Goal: Task Accomplishment & Management: Use online tool/utility

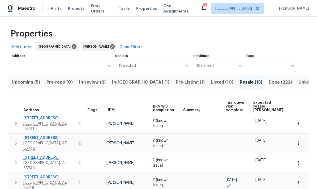
click at [258, 101] on span "Expected resale COE" at bounding box center [268, 106] width 30 height 11
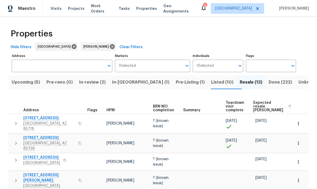
scroll to position [14, 0]
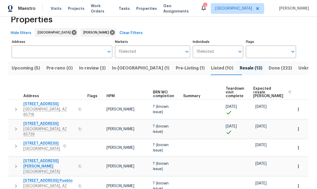
click at [211, 71] on span "Listed (10)" at bounding box center [222, 67] width 22 height 7
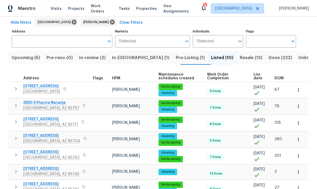
scroll to position [25, 0]
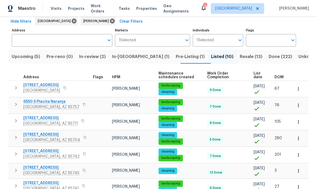
click at [17, 90] on icon "button" at bounding box center [16, 87] width 6 height 6
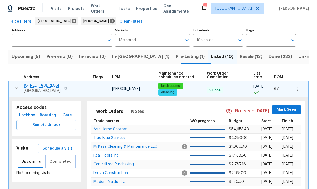
click at [57, 161] on span "Completed" at bounding box center [60, 161] width 22 height 7
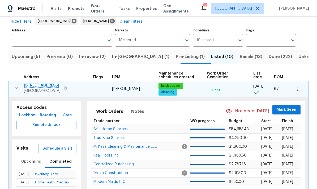
click at [51, 147] on span "Schedule a visit" at bounding box center [57, 148] width 30 height 7
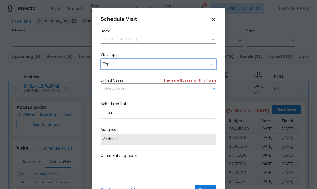
click at [178, 65] on span "Type" at bounding box center [154, 63] width 103 height 5
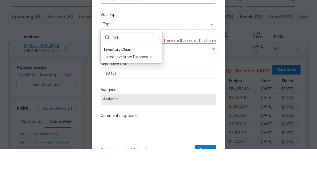
type input "Inve"
click at [130, 87] on div "Inventory Clean" at bounding box center [117, 89] width 27 height 5
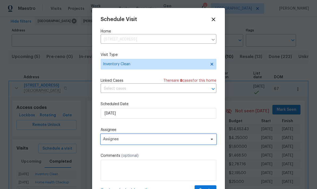
click at [184, 141] on span "Assignee" at bounding box center [155, 139] width 104 height 4
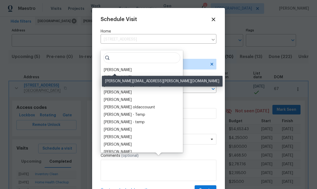
click at [125, 67] on div "[PERSON_NAME]" at bounding box center [118, 69] width 28 height 5
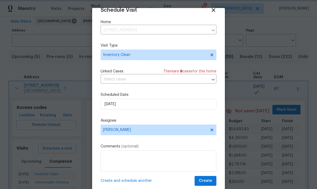
scroll to position [10, 0]
click at [206, 178] on span "Create" at bounding box center [205, 180] width 13 height 7
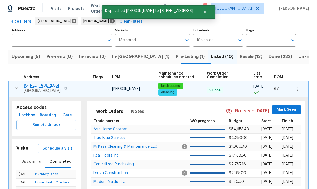
click at [16, 85] on icon "button" at bounding box center [16, 88] width 6 height 6
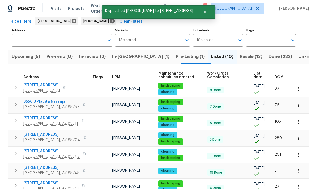
click at [15, 115] on button "button" at bounding box center [16, 120] width 11 height 11
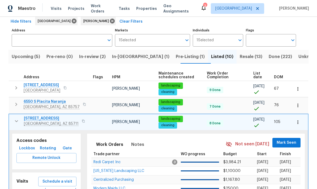
scroll to position [0, 0]
click at [50, 178] on span "Schedule a visit" at bounding box center [57, 181] width 30 height 7
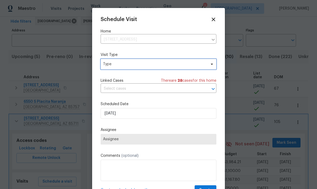
click at [173, 67] on span "Type" at bounding box center [159, 64] width 116 height 11
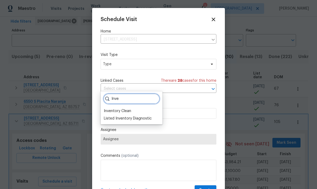
type input "Inve"
click at [129, 108] on div "Inventory Clean" at bounding box center [117, 110] width 27 height 5
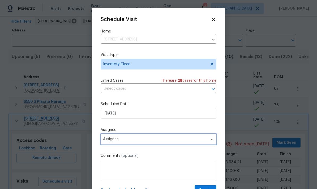
click at [170, 141] on span "Assignee" at bounding box center [155, 139] width 104 height 4
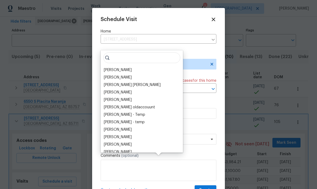
click at [125, 67] on div "[PERSON_NAME]" at bounding box center [118, 69] width 28 height 5
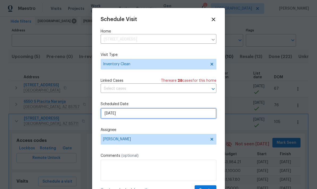
click at [141, 117] on input "8/18/2025" at bounding box center [159, 113] width 116 height 11
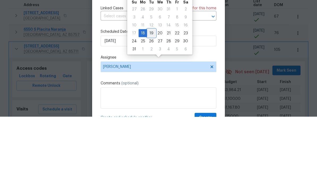
click at [154, 101] on div "17 18 19 20 21 22 23" at bounding box center [160, 105] width 60 height 8
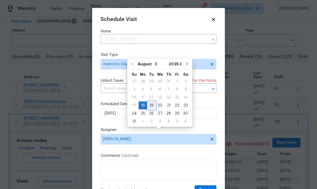
click at [151, 101] on div "19" at bounding box center [151, 105] width 8 height 8
type input "8/19/2025"
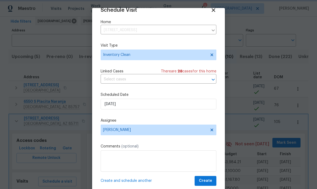
scroll to position [10, 0]
click at [209, 179] on span "Create" at bounding box center [205, 180] width 13 height 7
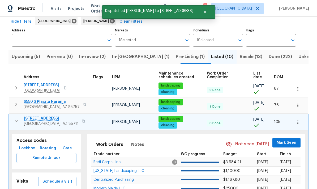
click at [18, 118] on icon "button" at bounding box center [16, 121] width 6 height 6
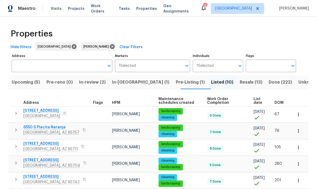
scroll to position [0, 0]
click at [240, 78] on span "Resale (13)" at bounding box center [251, 81] width 23 height 7
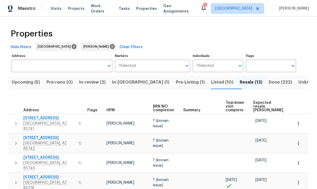
click at [259, 106] on span "Expected resale COE" at bounding box center [268, 106] width 30 height 11
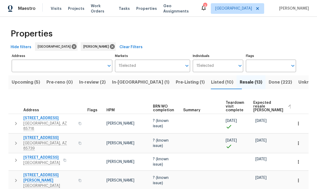
click at [23, 84] on span "Upcoming (5)" at bounding box center [26, 81] width 28 height 7
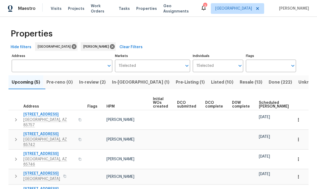
scroll to position [20, 0]
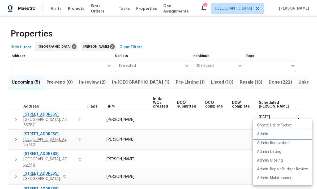
click at [275, 133] on li "Admin" at bounding box center [282, 134] width 59 height 9
click at [13, 160] on div at bounding box center [158, 94] width 317 height 189
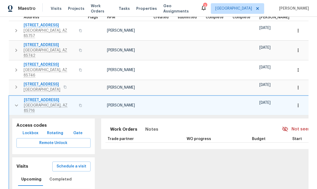
scroll to position [89, 0]
click at [60, 163] on span "Schedule a visit" at bounding box center [72, 166] width 30 height 7
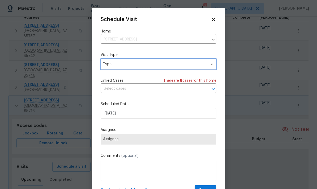
click at [179, 64] on span "Type" at bounding box center [154, 63] width 103 height 5
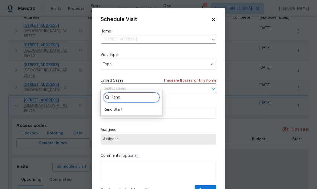
type input "Reno"
click at [117, 107] on div "Reno Start" at bounding box center [113, 109] width 19 height 5
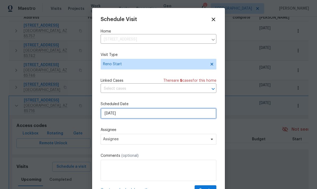
click at [185, 117] on input "8/18/2025" at bounding box center [159, 113] width 116 height 11
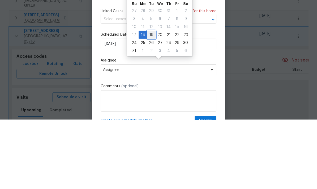
click at [152, 100] on div "19" at bounding box center [151, 103] width 8 height 7
type input "8/19/2025"
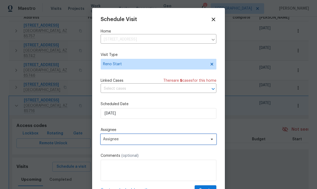
click at [199, 143] on span "Assignee" at bounding box center [159, 139] width 116 height 11
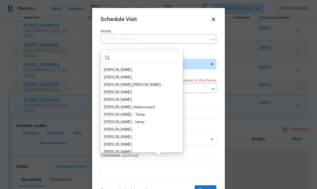
click at [125, 67] on div "[PERSON_NAME]" at bounding box center [118, 69] width 28 height 5
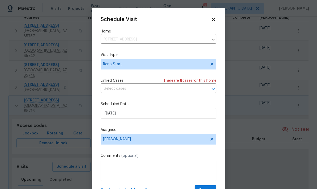
click at [203, 155] on label "Comments (optional)" at bounding box center [159, 155] width 116 height 5
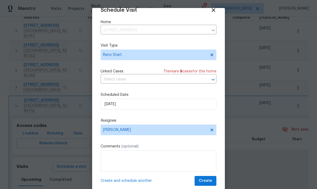
scroll to position [10, 0]
click at [207, 180] on span "Create" at bounding box center [205, 180] width 13 height 7
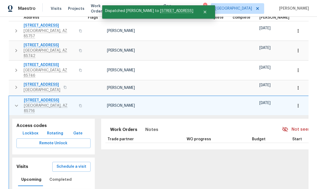
click at [11, 115] on div "Access codes Lockbox Rotating Gate Remote Unlock Visits Schedule a visit Upcomi…" at bounding box center [53, 164] width 89 height 98
click at [300, 103] on icon "button" at bounding box center [298, 105] width 5 height 5
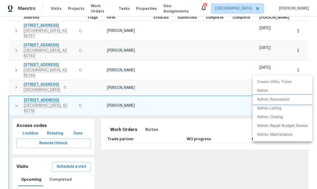
click at [289, 101] on p "Admin: Renovation" at bounding box center [273, 100] width 33 height 6
click at [14, 71] on div at bounding box center [158, 94] width 317 height 189
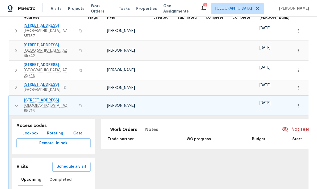
click at [15, 104] on icon "button" at bounding box center [16, 105] width 3 height 2
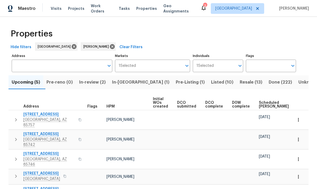
scroll to position [20, 0]
click at [262, 101] on span "Scheduled COE" at bounding box center [274, 104] width 30 height 7
click at [130, 78] on span "In-reno (1)" at bounding box center [140, 81] width 57 height 7
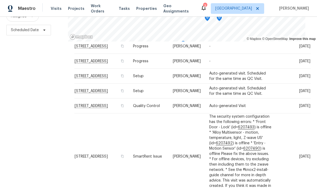
scroll to position [70, 0]
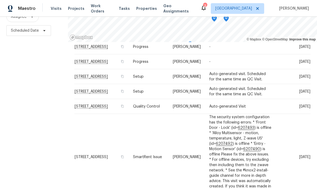
click at [108, 89] on span "[STREET_ADDRESS]" at bounding box center [91, 91] width 33 height 4
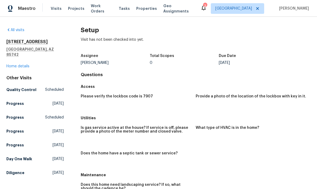
click at [18, 64] on link "Home details" at bounding box center [17, 66] width 23 height 4
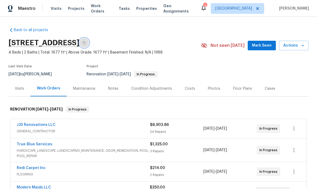
click at [86, 42] on icon "button" at bounding box center [84, 42] width 3 height 3
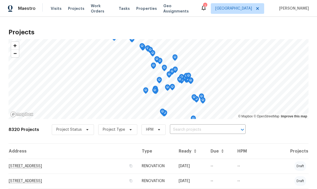
click at [58, 11] on span "Visits" at bounding box center [56, 8] width 11 height 5
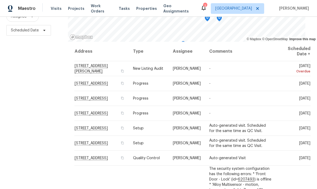
scroll to position [70, 0]
click at [80, 99] on span "[STREET_ADDRESS]" at bounding box center [91, 99] width 33 height 4
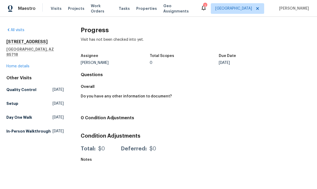
click at [14, 64] on link "Home details" at bounding box center [17, 66] width 23 height 4
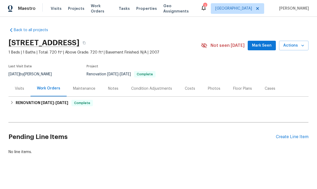
click at [215, 91] on div "Photos" at bounding box center [214, 88] width 12 height 5
click at [54, 9] on span "Visits" at bounding box center [56, 8] width 11 height 5
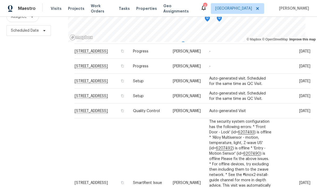
scroll to position [53, 0]
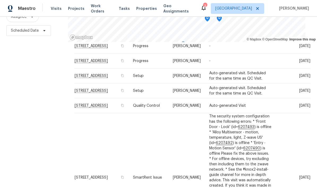
click at [0, 0] on icon at bounding box center [0, 0] width 0 height 0
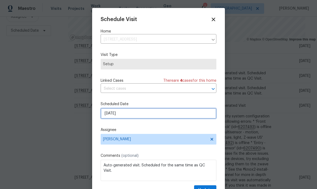
click at [165, 114] on input "[DATE]" at bounding box center [159, 113] width 116 height 11
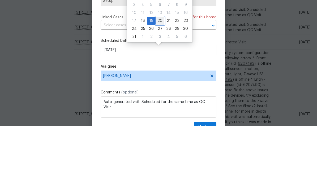
click at [159, 80] on div "20" at bounding box center [160, 83] width 9 height 7
type input "8/20/2025"
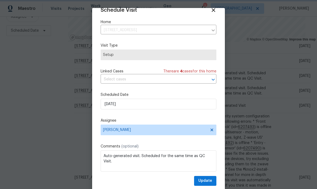
scroll to position [10, 0]
click at [206, 182] on span "Update" at bounding box center [205, 180] width 14 height 7
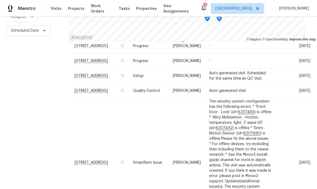
click at [0, 0] on icon at bounding box center [0, 0] width 0 height 0
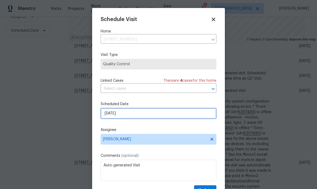
click at [176, 116] on input "8/19/2025" at bounding box center [159, 113] width 116 height 11
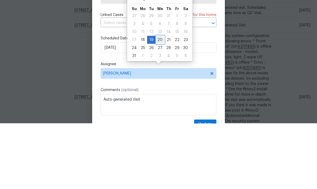
click at [158, 101] on div "20" at bounding box center [160, 104] width 9 height 7
type input "8/20/2025"
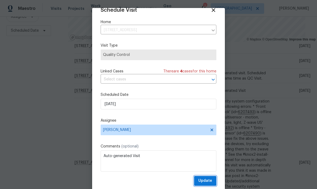
click at [210, 178] on span "Update" at bounding box center [205, 180] width 14 height 7
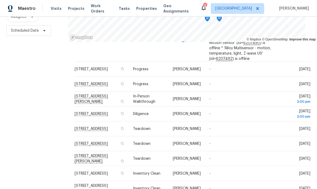
scroll to position [203, 0]
click at [31, 114] on div "Filters Reset ​ Type Assignee Scheduled Date" at bounding box center [34, 77] width 68 height 231
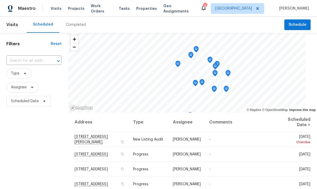
scroll to position [0, 0]
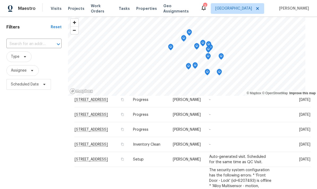
scroll to position [18, 0]
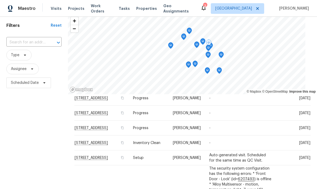
click at [0, 0] on span at bounding box center [0, 0] width 0 height 0
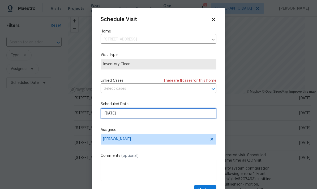
click at [153, 117] on input "[DATE]" at bounding box center [159, 113] width 116 height 11
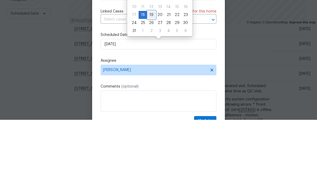
click at [151, 80] on div "19" at bounding box center [151, 83] width 8 height 7
type input "[DATE]"
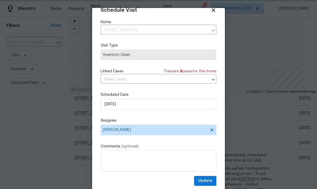
scroll to position [10, 0]
click at [207, 180] on span "Update" at bounding box center [205, 180] width 14 height 7
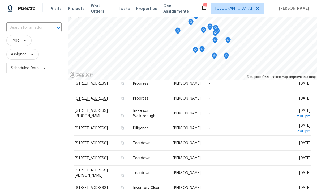
scroll to position [228, 0]
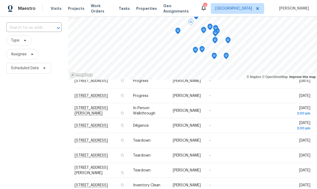
click at [0, 0] on span at bounding box center [0, 0] width 0 height 0
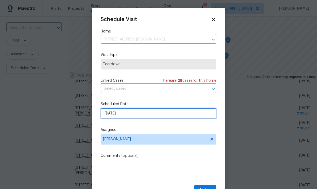
click at [152, 117] on input "8/19/2025" at bounding box center [159, 113] width 116 height 11
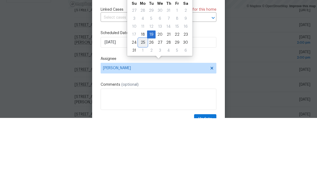
click at [143, 109] on div "25" at bounding box center [143, 112] width 8 height 7
type input "8/25/2025"
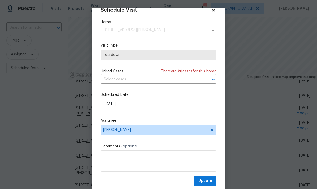
scroll to position [10, 0]
click at [209, 179] on span "Update" at bounding box center [205, 180] width 14 height 7
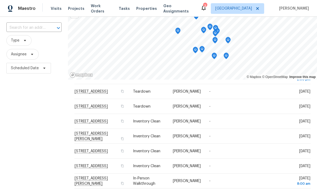
scroll to position [276, 0]
click at [25, 126] on div "Filters Reset ​ Type Assignee Scheduled Date" at bounding box center [34, 115] width 68 height 231
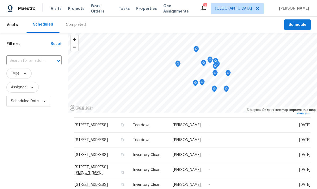
scroll to position [0, 0]
